Goal: Check status: Check status

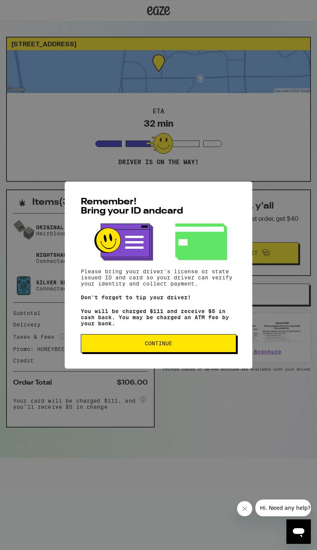
click at [177, 343] on button "Continue" at bounding box center [158, 343] width 155 height 18
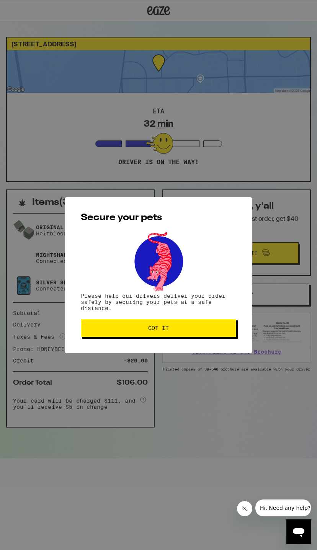
click at [187, 324] on button "Got it" at bounding box center [158, 328] width 155 height 18
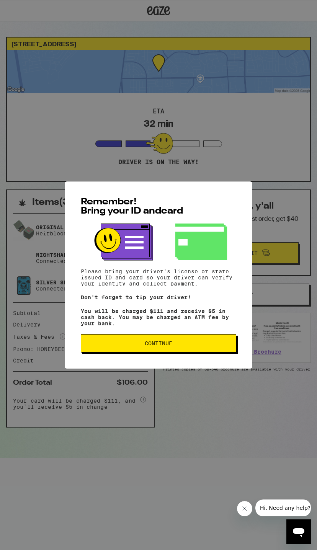
click at [106, 339] on button "Continue" at bounding box center [158, 343] width 155 height 18
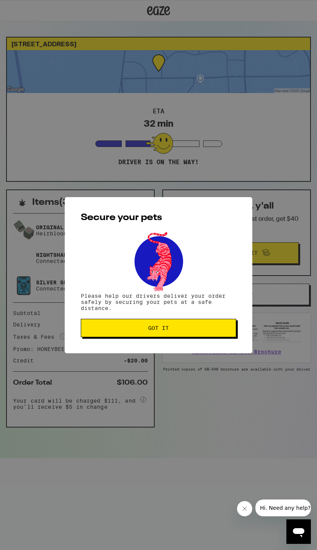
click at [114, 337] on button "Got it" at bounding box center [158, 328] width 155 height 18
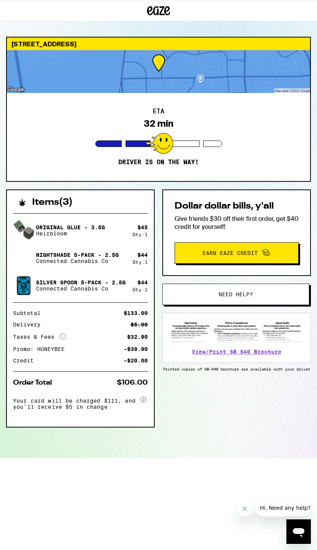
click at [224, 67] on div at bounding box center [158, 71] width 303 height 43
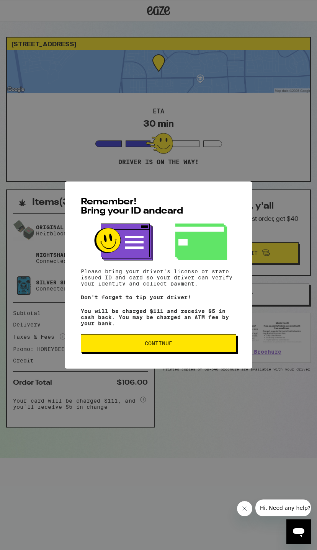
click at [132, 340] on button "Continue" at bounding box center [158, 343] width 155 height 18
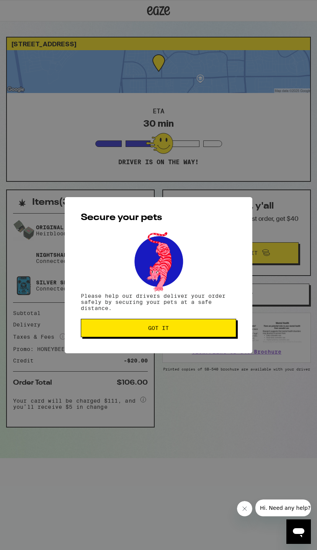
click at [122, 327] on span "Got it" at bounding box center [158, 327] width 142 height 5
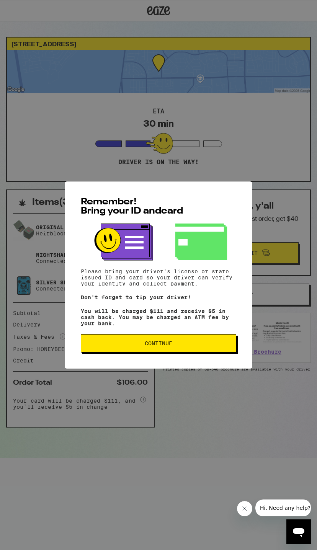
click at [184, 344] on button "Continue" at bounding box center [158, 343] width 155 height 18
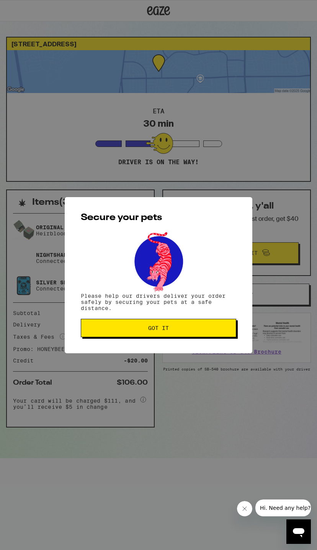
click at [198, 322] on button "Got it" at bounding box center [158, 328] width 155 height 18
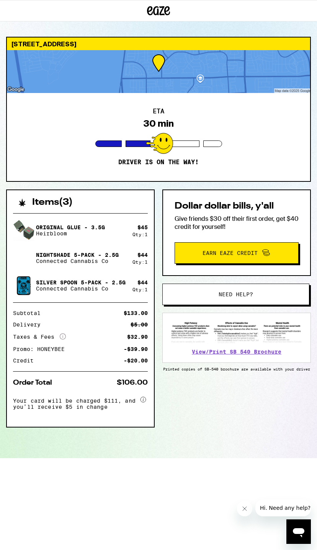
click at [185, 155] on div "ETA 30 min Driver is on the way!" at bounding box center [158, 137] width 303 height 88
click at [183, 147] on div "ETA 30 min Driver is on the way!" at bounding box center [158, 137] width 303 height 88
click at [189, 71] on div at bounding box center [158, 71] width 303 height 43
click at [186, 73] on div at bounding box center [158, 71] width 303 height 43
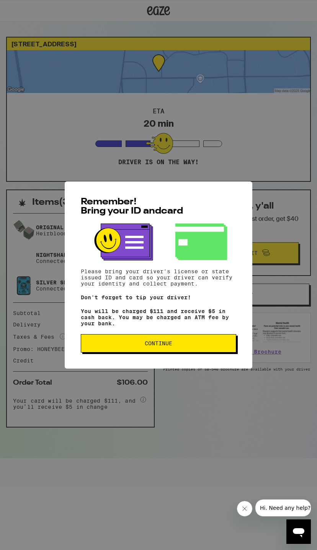
click at [202, 353] on button "Continue" at bounding box center [158, 343] width 155 height 18
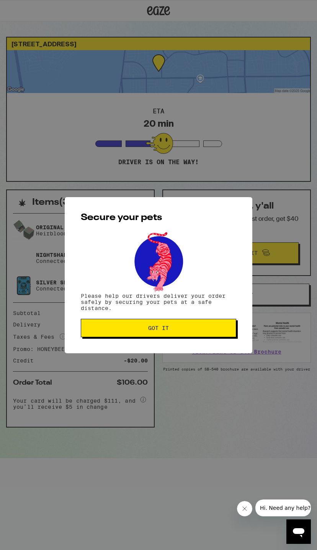
click at [208, 337] on button "Got it" at bounding box center [158, 328] width 155 height 18
